Goal: Find contact information: Obtain details needed to contact an individual or organization

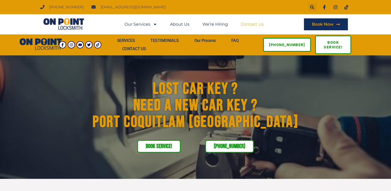
click at [250, 24] on link "Contact Us" at bounding box center [252, 24] width 23 height 12
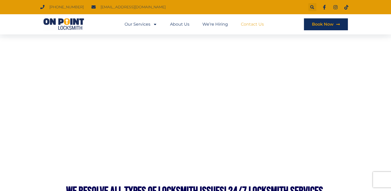
scroll to position [270, 0]
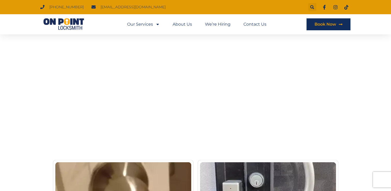
scroll to position [957, 0]
